Goal: Information Seeking & Learning: Learn about a topic

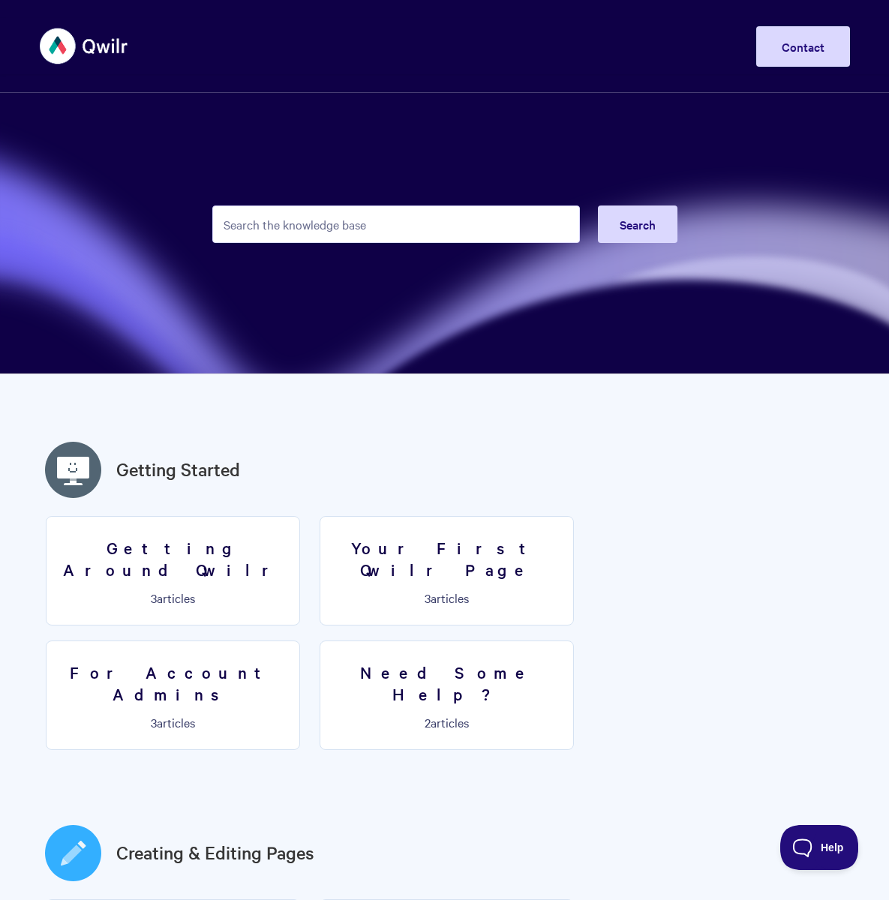
click at [291, 220] on input "Search the knowledge base" at bounding box center [395, 223] width 367 height 37
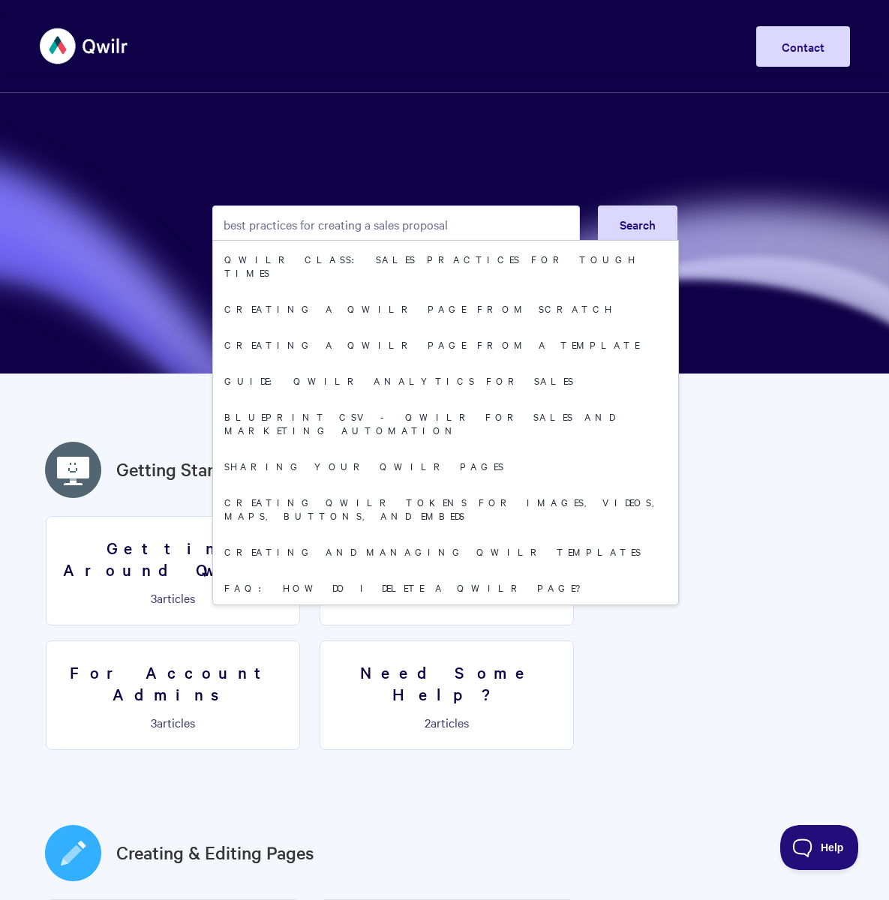
type input "best practices for creating a sales proposal"
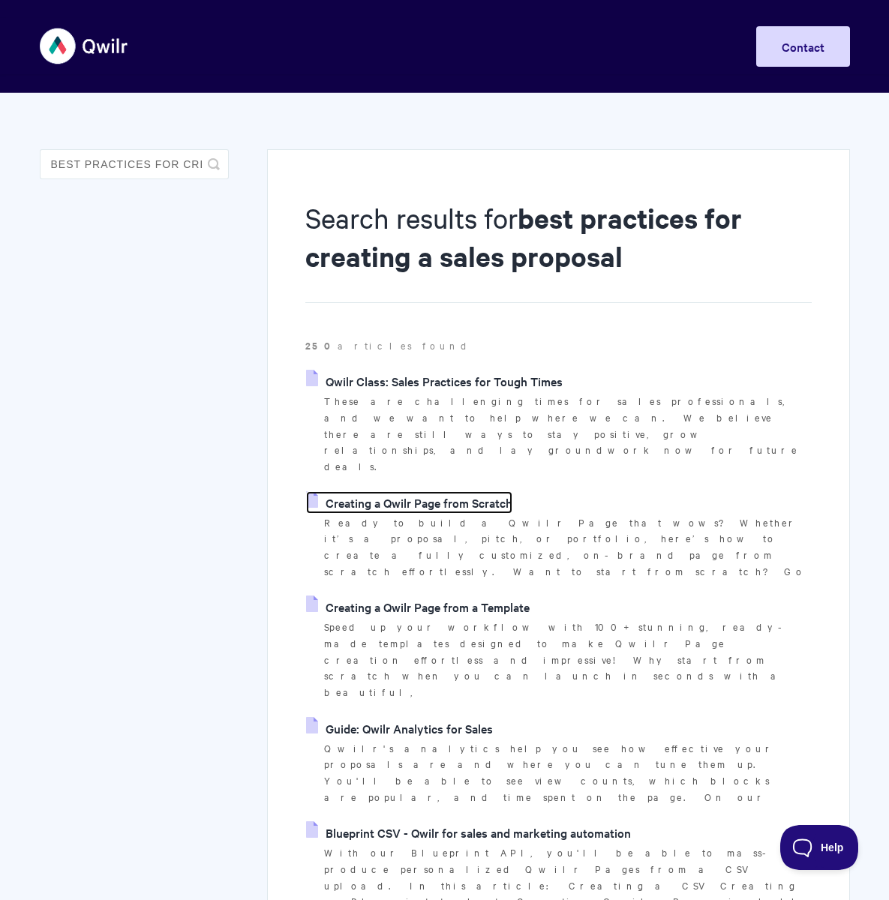
click at [373, 491] on link "Creating a Qwilr Page from Scratch" at bounding box center [409, 502] width 206 height 22
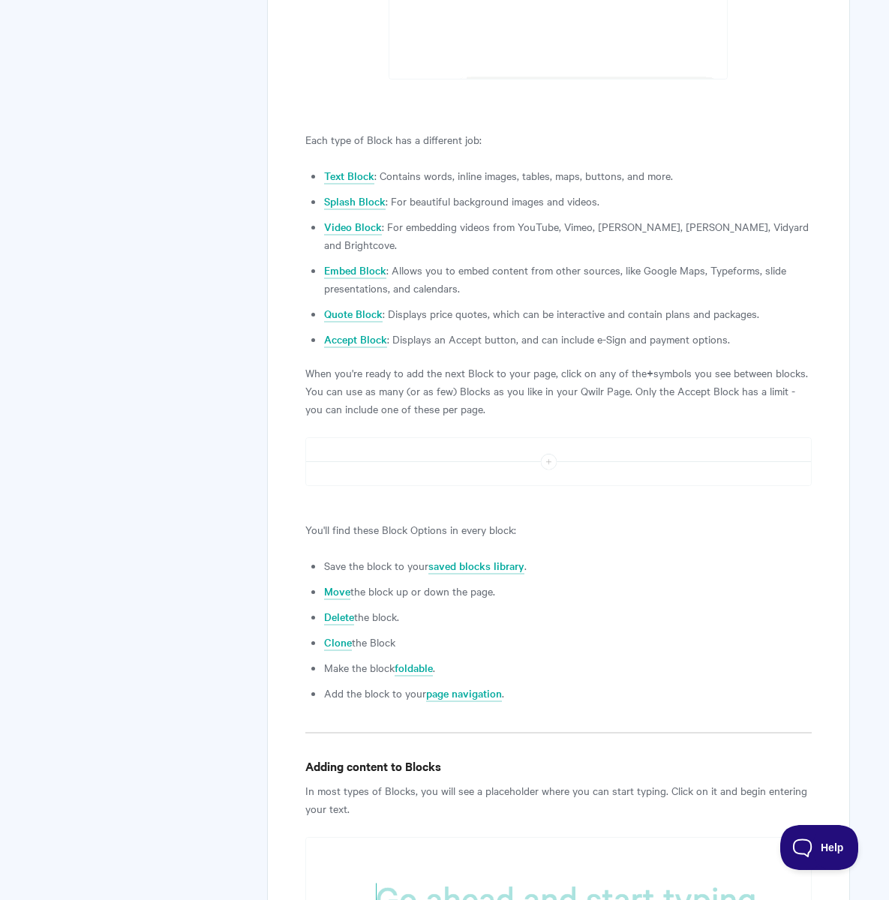
scroll to position [2339, 0]
